Goal: Information Seeking & Learning: Learn about a topic

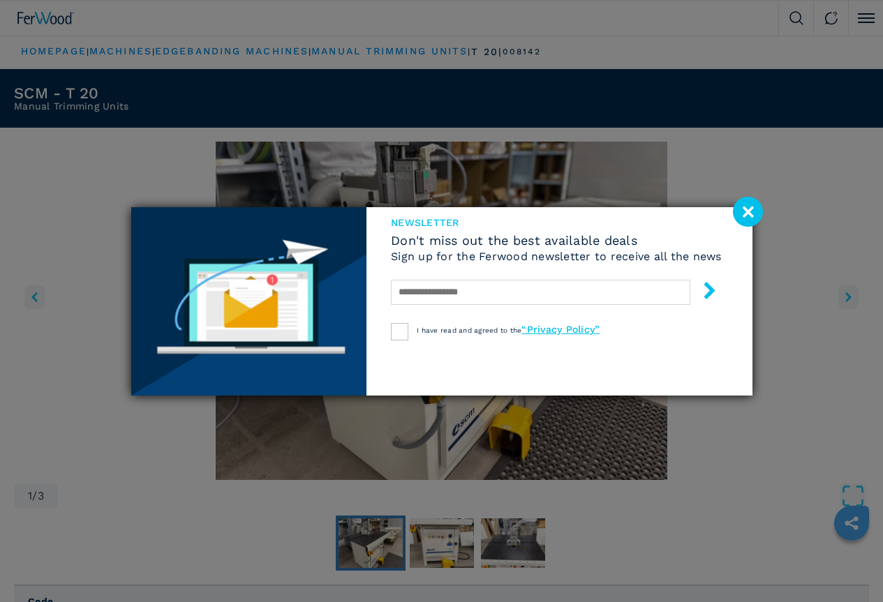
click at [745, 212] on image at bounding box center [748, 212] width 30 height 30
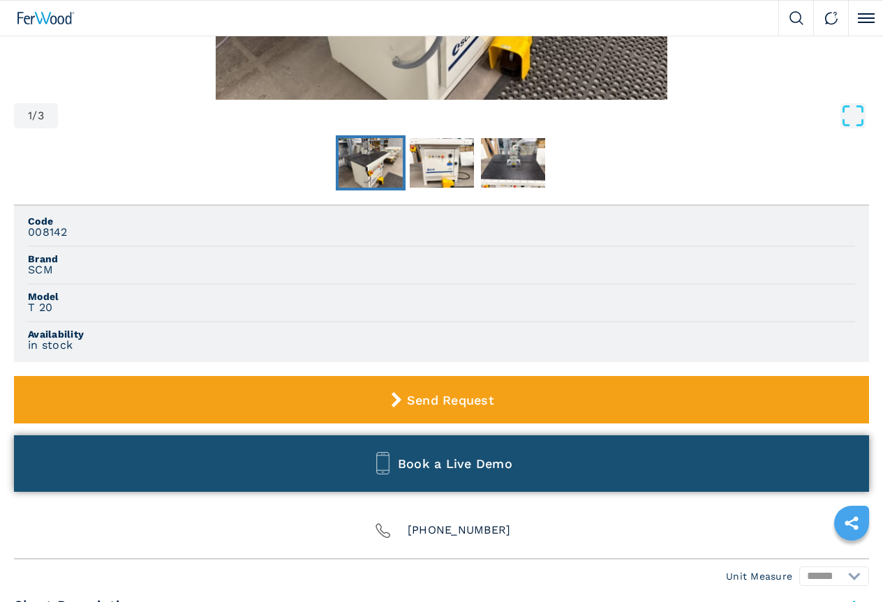
scroll to position [419, 0]
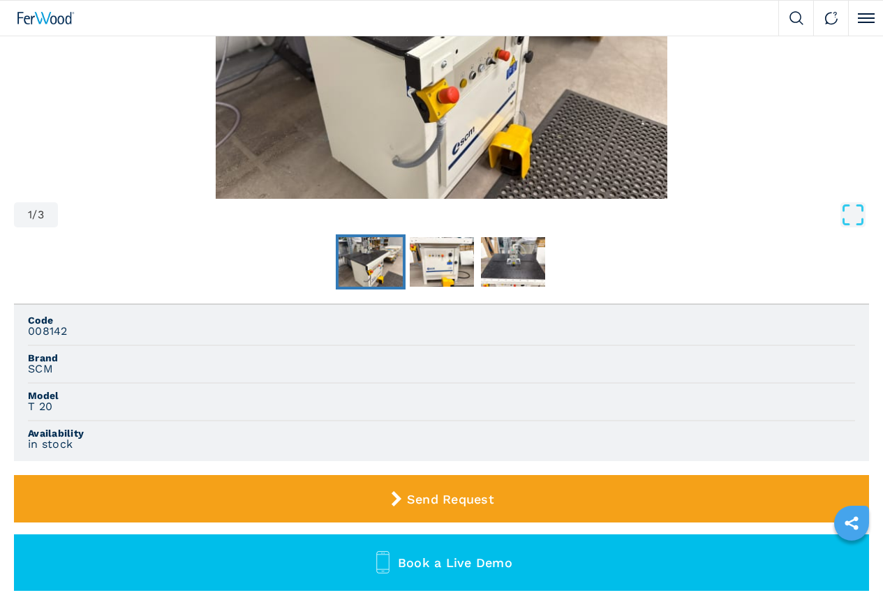
scroll to position [279, 0]
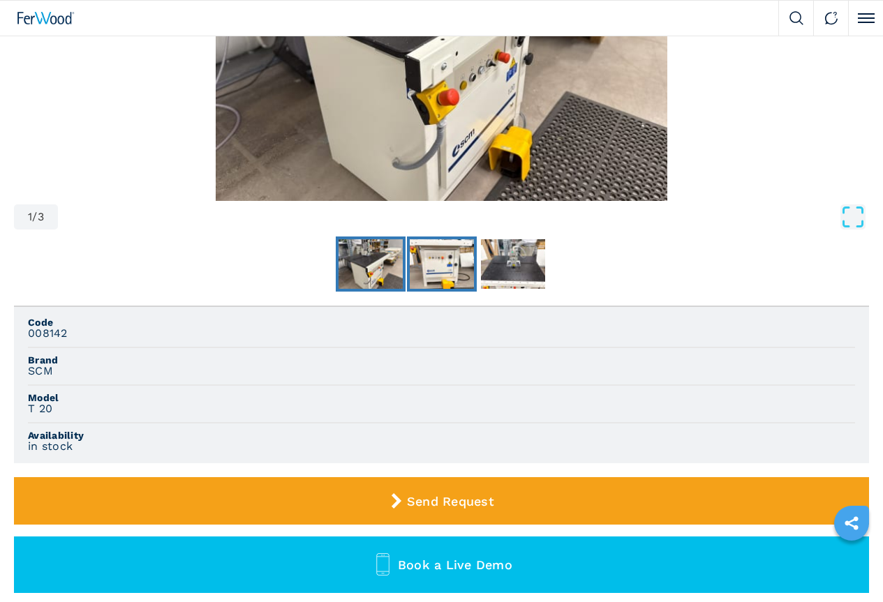
click at [410, 290] on img "Go to Slide 2" at bounding box center [442, 264] width 64 height 50
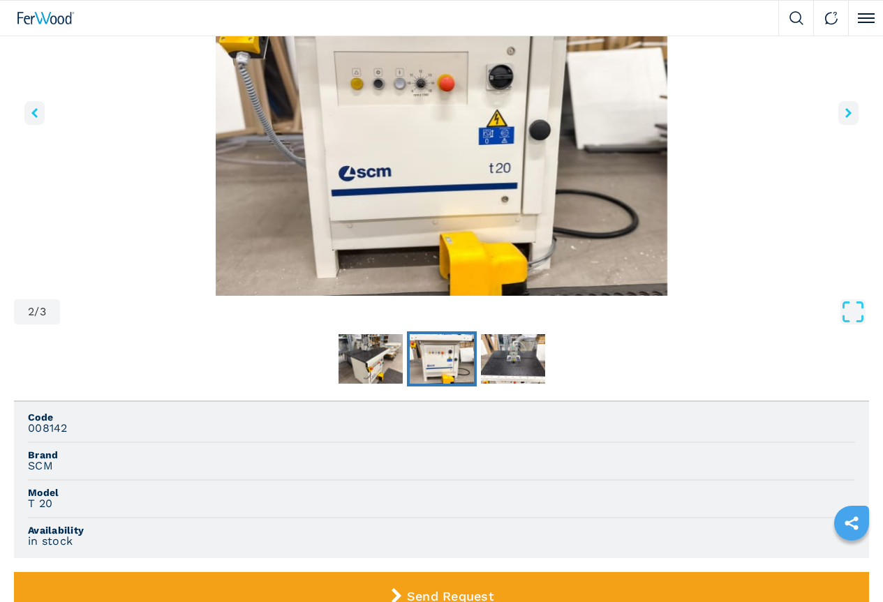
scroll to position [209, 0]
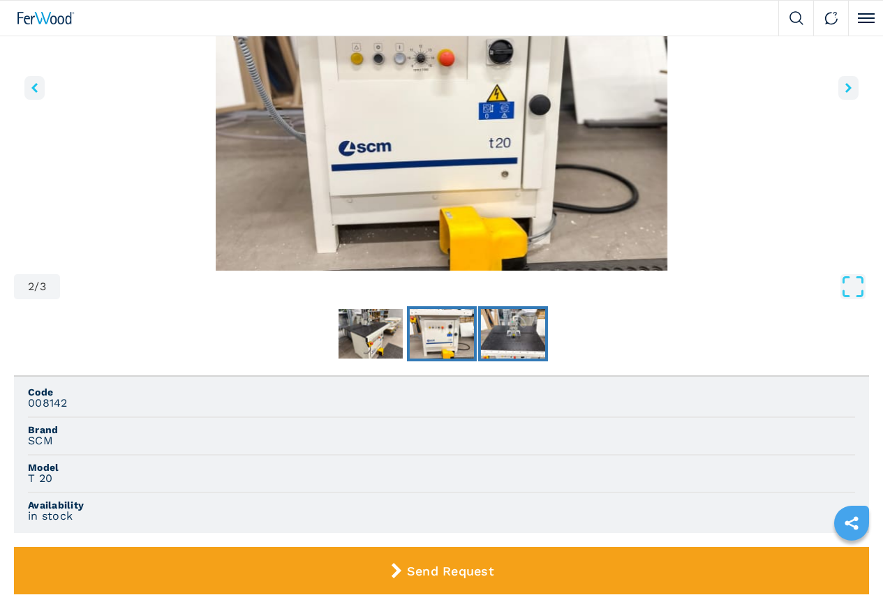
click at [480, 359] on img "Go to Slide 3" at bounding box center [512, 334] width 64 height 50
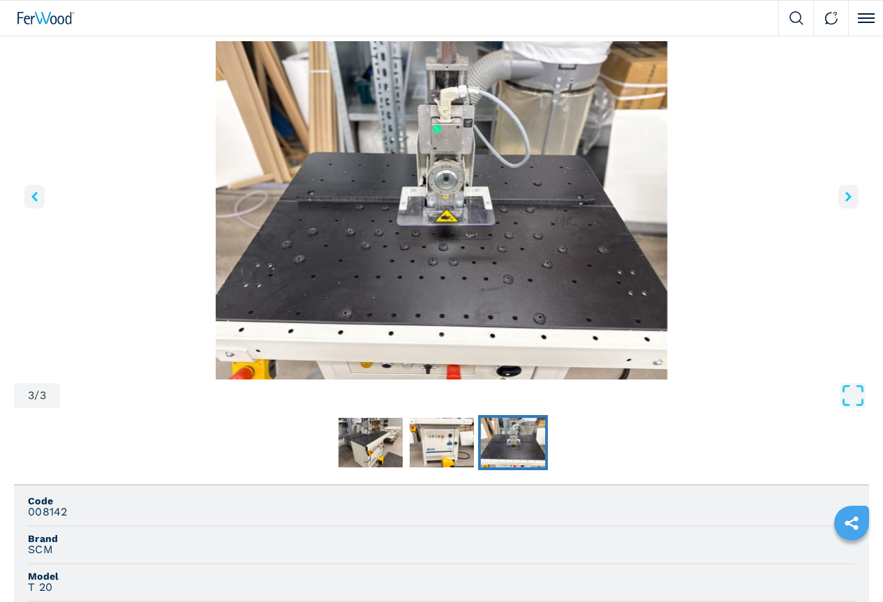
scroll to position [0, 0]
